Goal: Find specific page/section: Find specific page/section

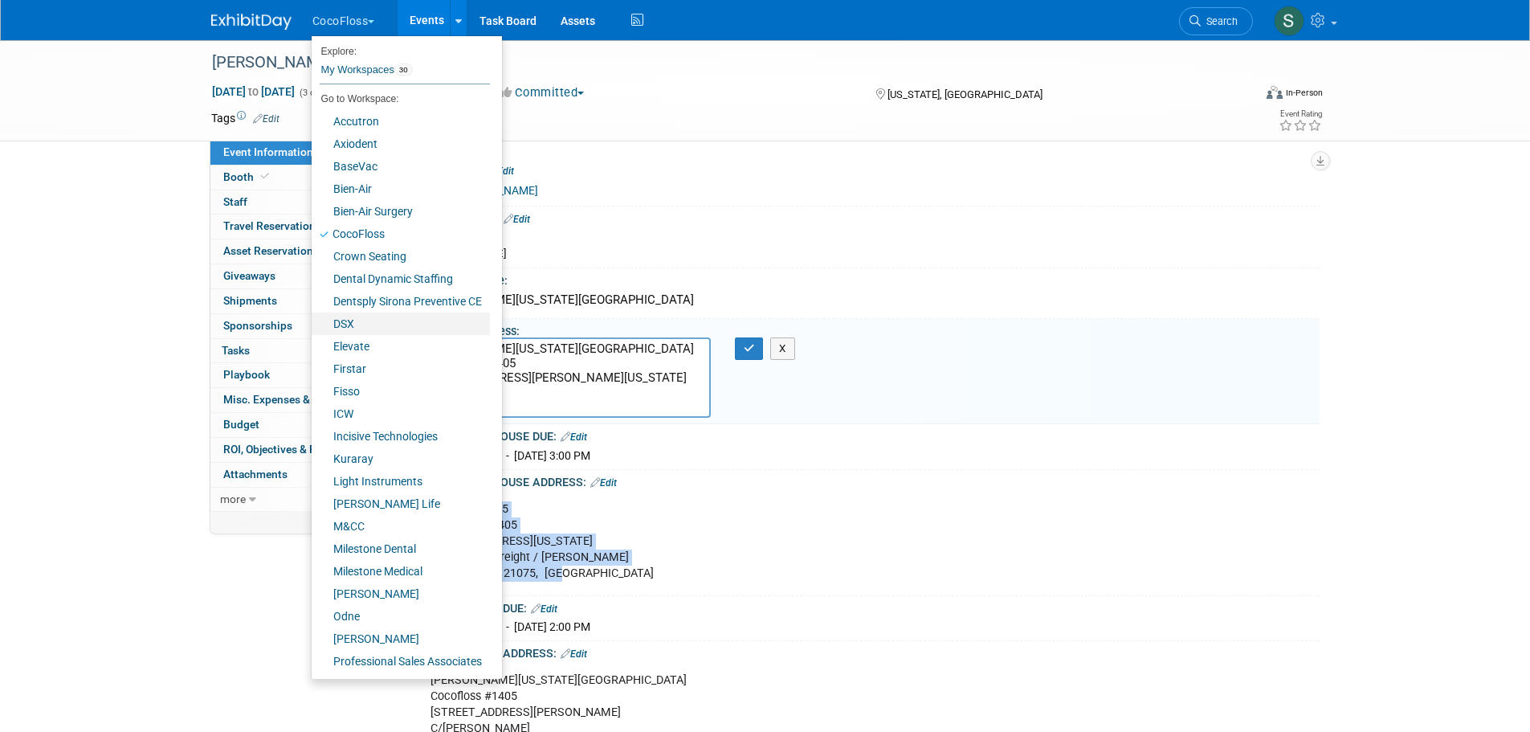
click at [407, 324] on link "DSX" at bounding box center [401, 323] width 178 height 22
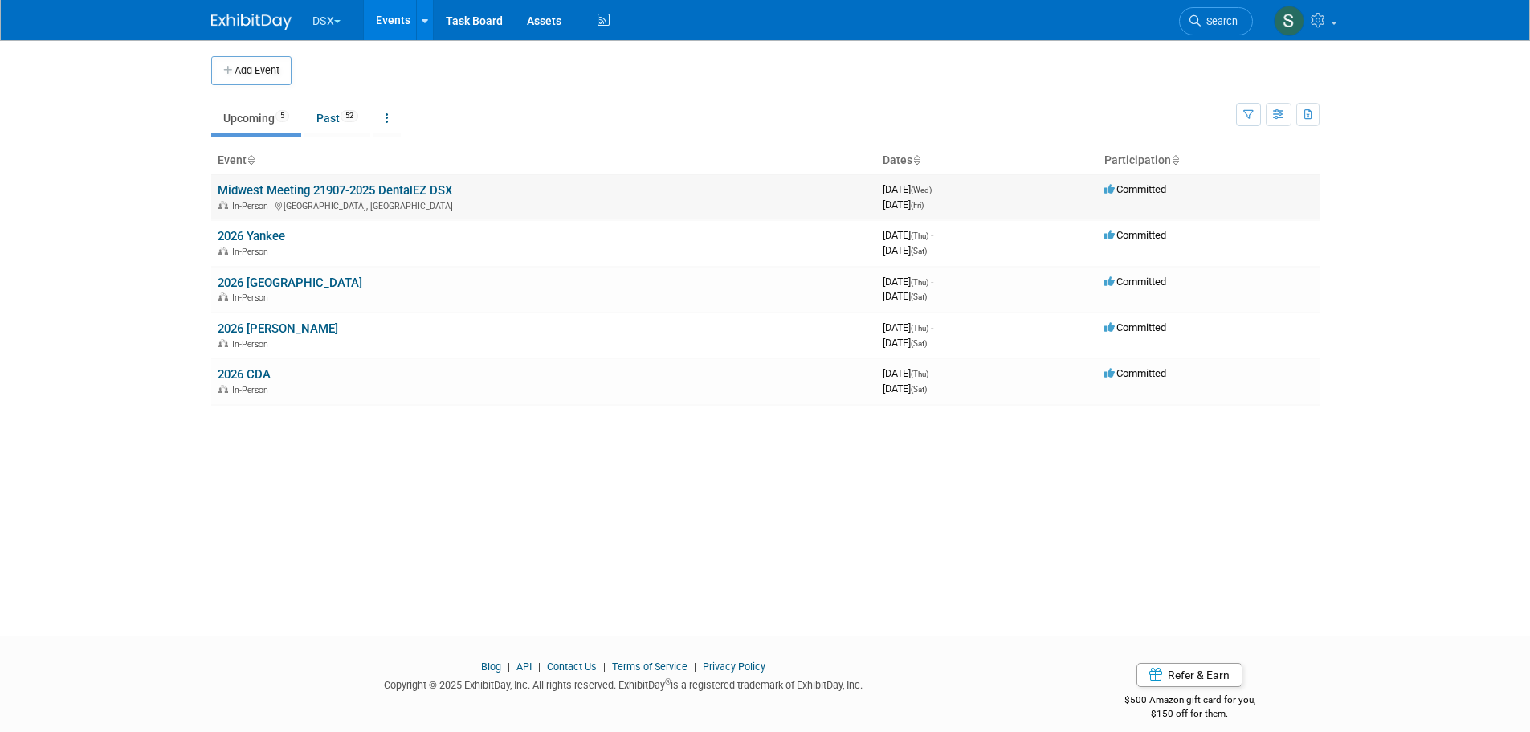
click at [300, 181] on td "Midwest Meeting 21907-2025 DentalEZ DSX In-Person [GEOGRAPHIC_DATA], [GEOGRAPHI…" at bounding box center [543, 197] width 665 height 46
click at [303, 190] on link "Midwest Meeting 21907-2025 DentalEZ DSX" at bounding box center [335, 190] width 234 height 14
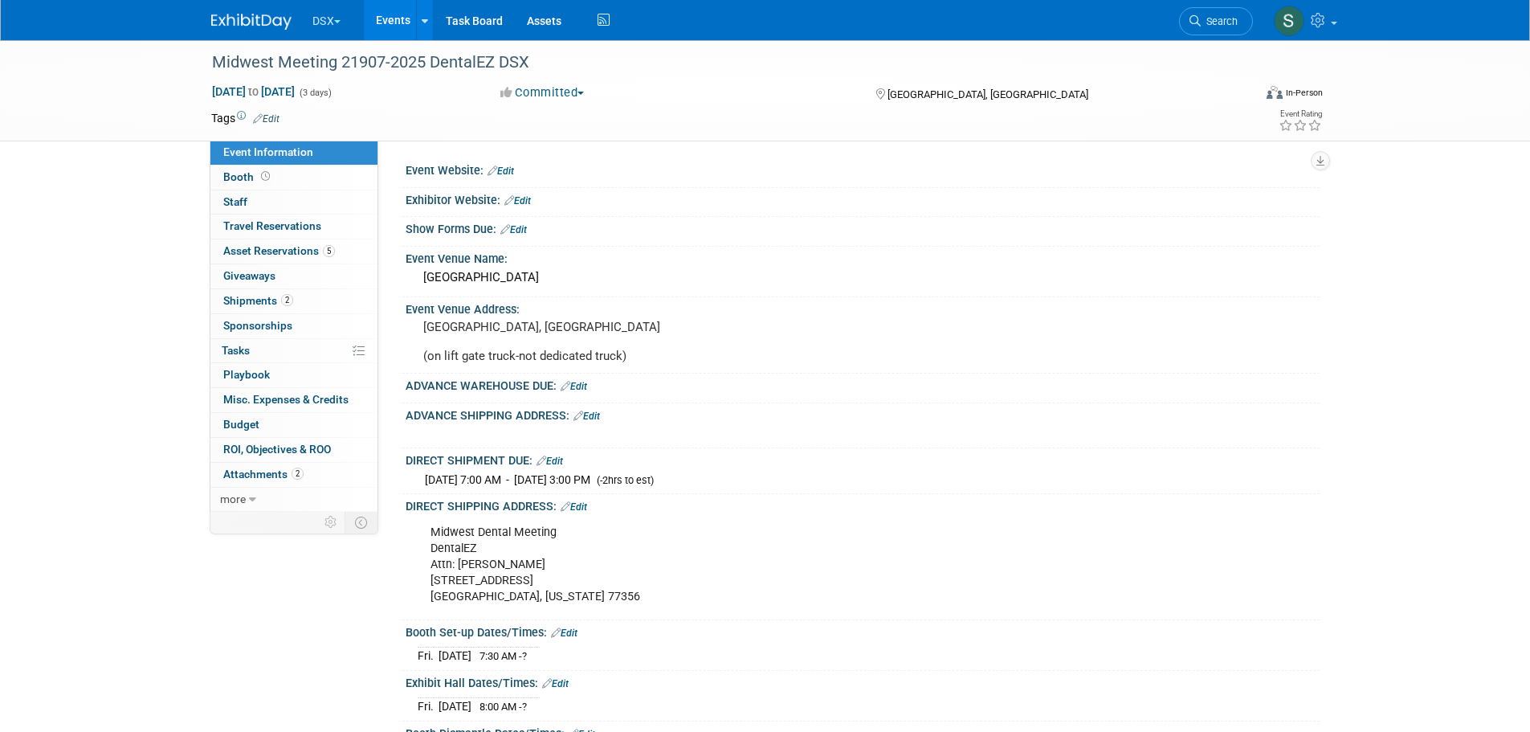
click at [459, 535] on div "Midwest Dental Meeting DentalEZ Attn: Sam Murphy 600 Margaritaville Parkway Mon…" at bounding box center [781, 564] width 724 height 96
drag, startPoint x: 428, startPoint y: 539, endPoint x: 593, endPoint y: 618, distance: 182.5
click at [593, 613] on div "Midwest Dental Meeting DentalEZ Attn: Sam Murphy 600 Margaritaville Parkway Mon…" at bounding box center [781, 564] width 724 height 96
copy div "Midwest Dental Meeting DentalEZ Attn: Sam Murphy 600 Margaritaville Parkway Mon…"
click at [652, 604] on div "Midwest Dental Meeting DentalEZ Attn: Sam Murphy 600 Margaritaville Parkway Mon…" at bounding box center [781, 564] width 724 height 96
